Goal: Task Accomplishment & Management: Complete application form

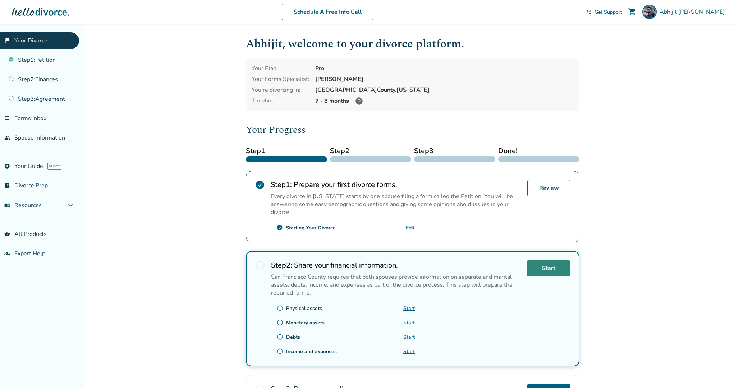
click at [546, 270] on link "Start" at bounding box center [548, 268] width 43 height 16
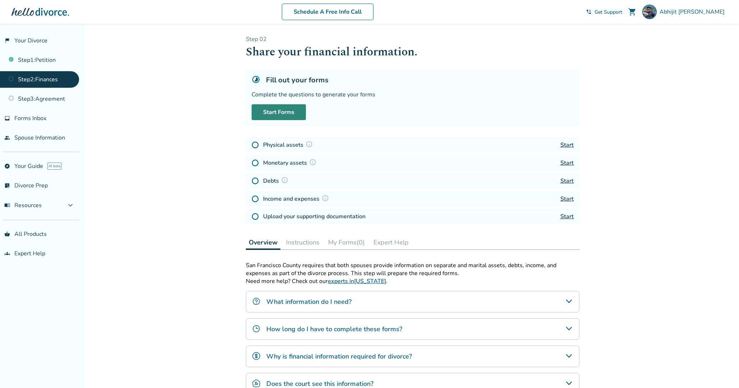
click at [291, 114] on link "Start Forms" at bounding box center [279, 112] width 54 height 16
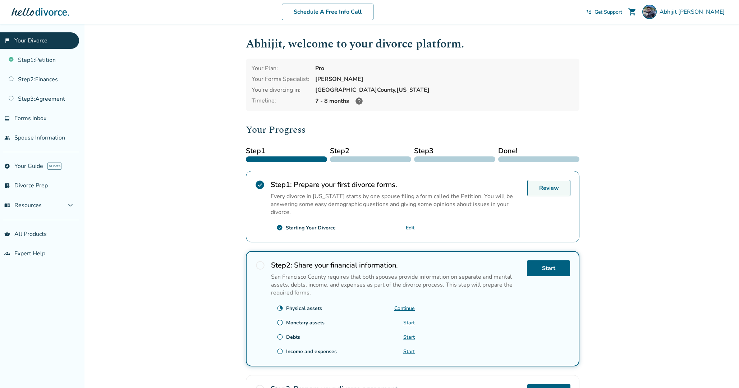
click at [542, 187] on link "Review" at bounding box center [548, 188] width 43 height 17
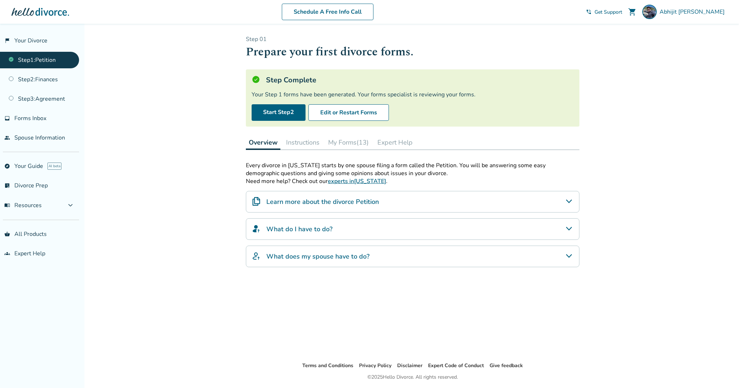
click at [345, 143] on button "My Forms (13)" at bounding box center [348, 142] width 46 height 14
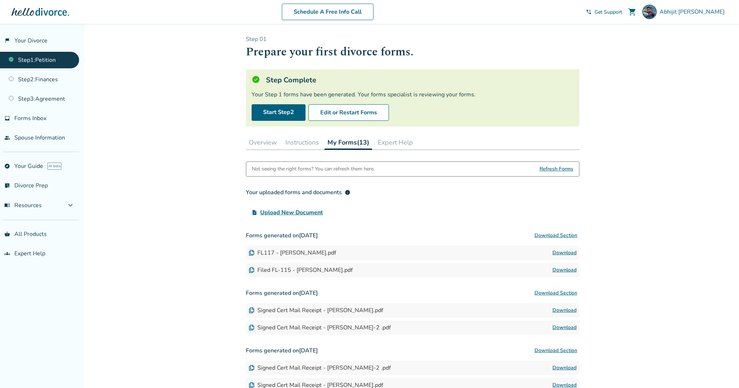
click at [560, 269] on link "Download" at bounding box center [564, 270] width 24 height 9
click at [563, 252] on link "Download" at bounding box center [564, 252] width 24 height 9
